Goal: Task Accomplishment & Management: Complete application form

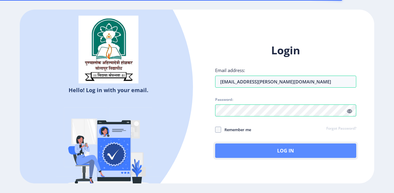
drag, startPoint x: 259, startPoint y: 154, endPoint x: 256, endPoint y: 149, distance: 6.2
click at [260, 154] on button "Log In" at bounding box center [286, 150] width 142 height 14
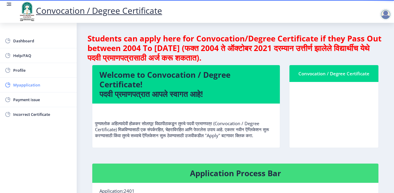
click at [36, 85] on span "Myapplication" at bounding box center [42, 84] width 59 height 7
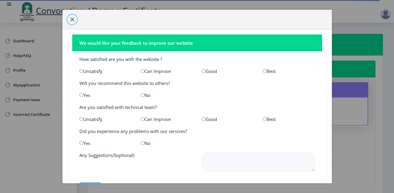
click at [72, 19] on span "button" at bounding box center [72, 19] width 5 height 5
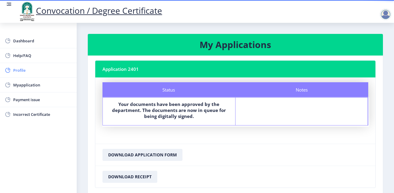
click at [31, 68] on span "Profile" at bounding box center [42, 70] width 59 height 7
select select
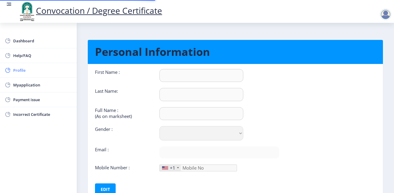
type input "[PERSON_NAME]"
type input "HARAKE"
type input "[PERSON_NAME] MALSIDHAPPA"
select select "[DEMOGRAPHIC_DATA]"
type input "[EMAIL_ADDRESS][PERSON_NAME][DOMAIN_NAME]"
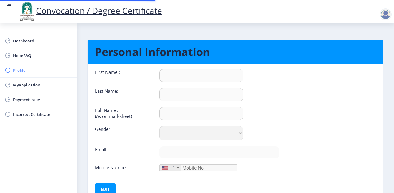
type input "9049614144"
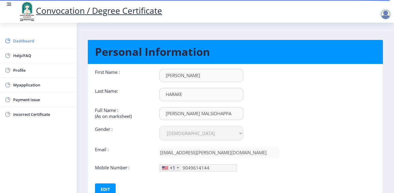
click at [33, 39] on span "Dashboard" at bounding box center [42, 40] width 59 height 7
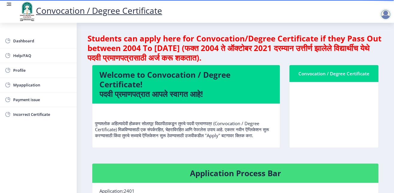
click at [328, 108] on nb-card-body at bounding box center [334, 115] width 89 height 66
drag, startPoint x: 320, startPoint y: 121, endPoint x: 313, endPoint y: 131, distance: 12.7
click at [320, 121] on nb-card-body at bounding box center [334, 115] width 89 height 66
drag, startPoint x: 337, startPoint y: 136, endPoint x: 341, endPoint y: 133, distance: 4.9
click at [338, 136] on nb-card-body at bounding box center [334, 115] width 89 height 66
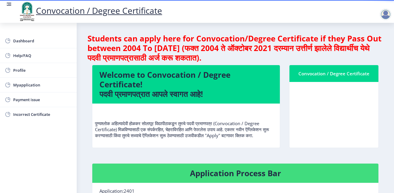
drag, startPoint x: 341, startPoint y: 133, endPoint x: 324, endPoint y: 110, distance: 28.0
click at [339, 127] on nb-card-body at bounding box center [334, 115] width 89 height 66
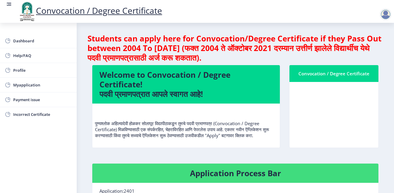
click at [320, 74] on div "Convocation / Degree Certificate" at bounding box center [334, 73] width 75 height 7
click at [322, 117] on nb-card-body at bounding box center [334, 115] width 89 height 66
click at [322, 116] on nb-card-body at bounding box center [334, 115] width 89 height 66
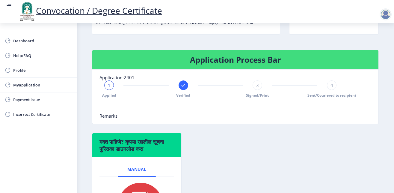
scroll to position [196, 0]
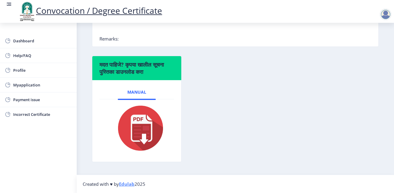
click at [386, 14] on div at bounding box center [386, 14] width 12 height 12
click at [369, 48] on span "Log out" at bounding box center [370, 46] width 38 height 7
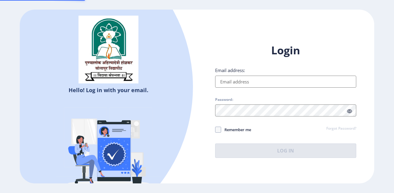
type input "[EMAIL_ADDRESS][PERSON_NAME][DOMAIN_NAME]"
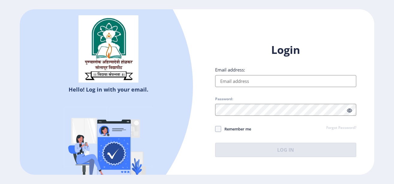
type input "[EMAIL_ADDRESS][PERSON_NAME][DOMAIN_NAME]"
